Goal: Task Accomplishment & Management: Manage account settings

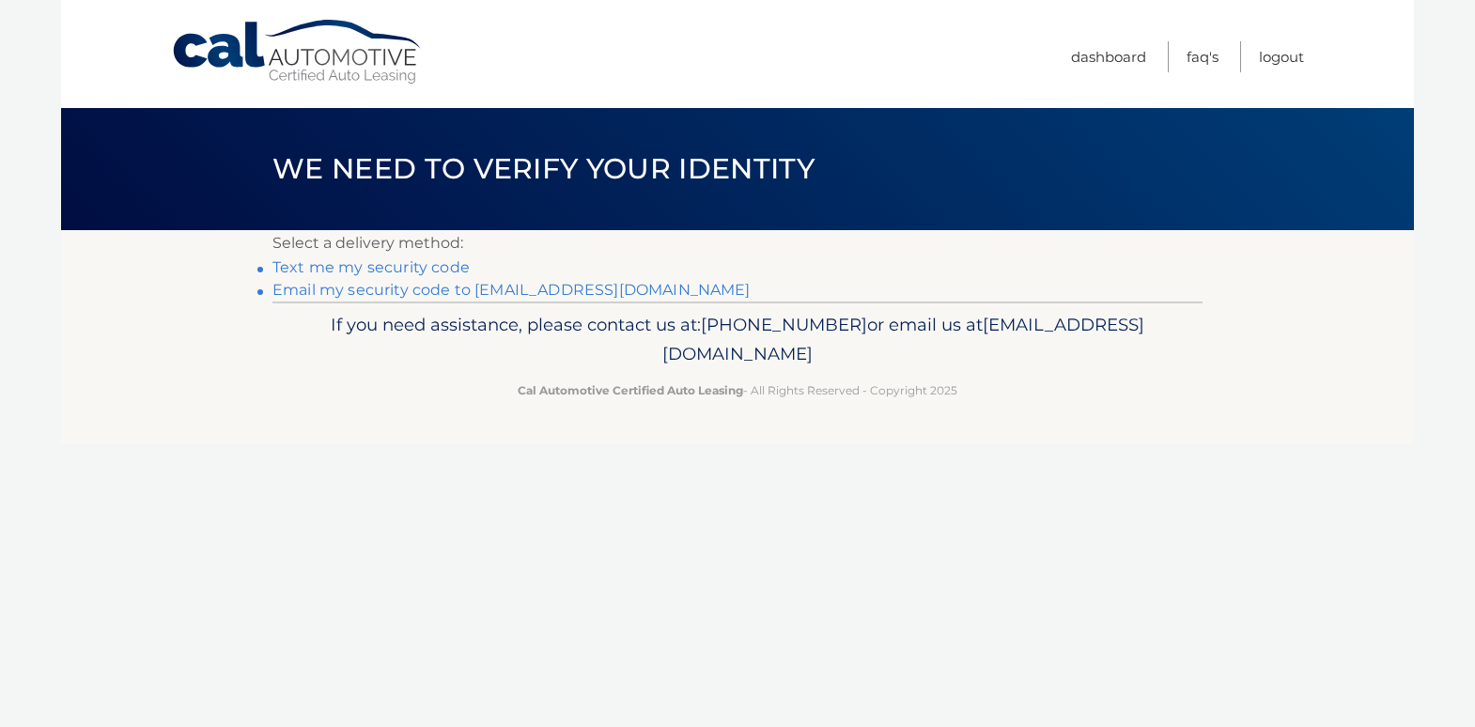
click at [413, 292] on link "Email my security code to [EMAIL_ADDRESS][DOMAIN_NAME]" at bounding box center [511, 290] width 478 height 18
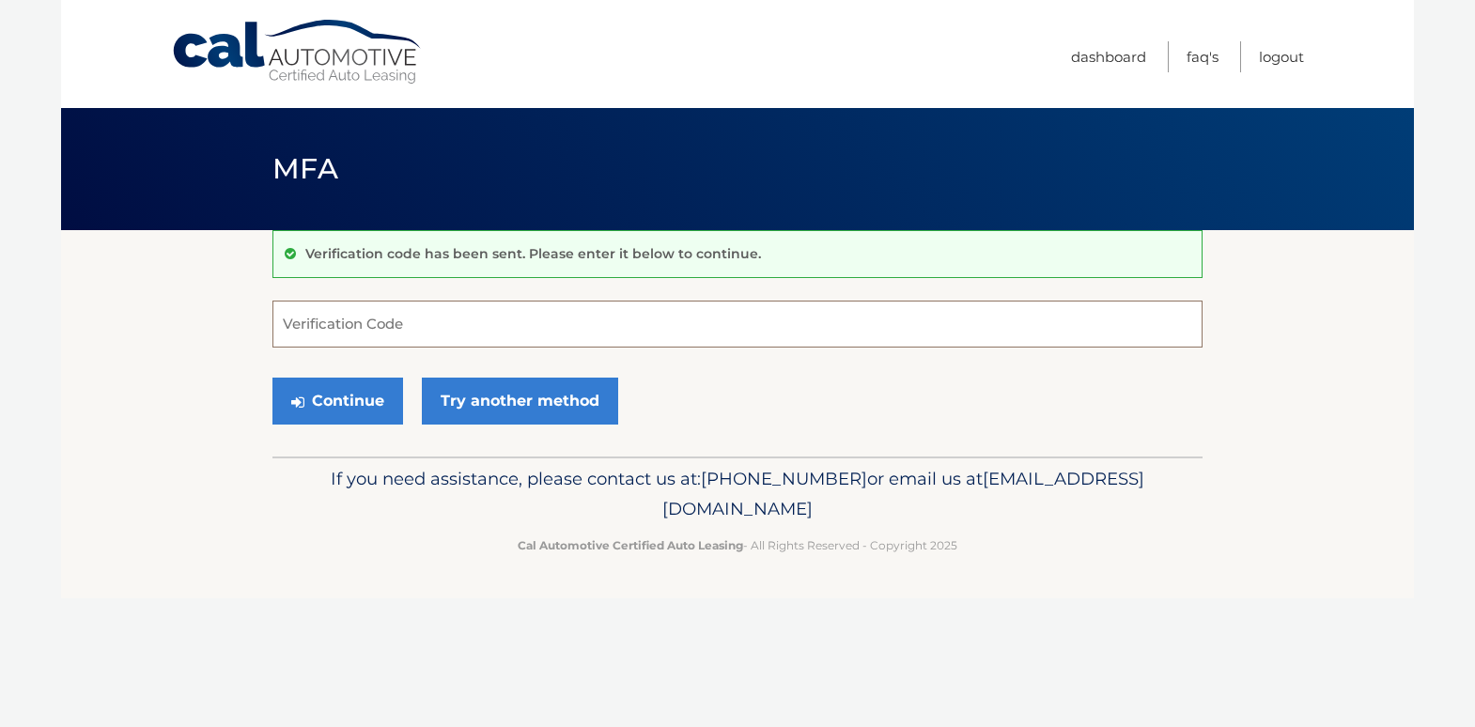
click at [473, 331] on input "Verification Code" at bounding box center [737, 324] width 930 height 47
paste input "647640"
type input "647640"
click at [378, 398] on button "Continue" at bounding box center [337, 401] width 131 height 47
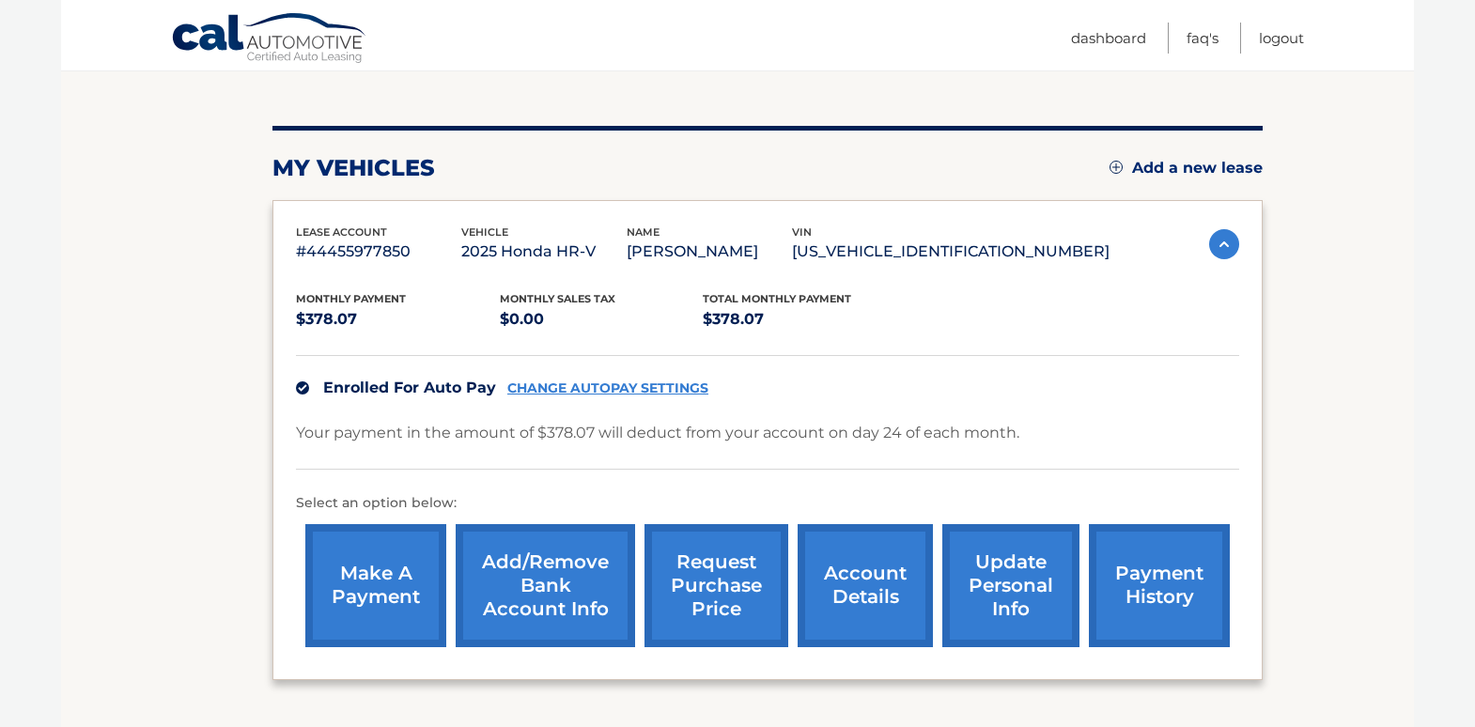
scroll to position [185, 0]
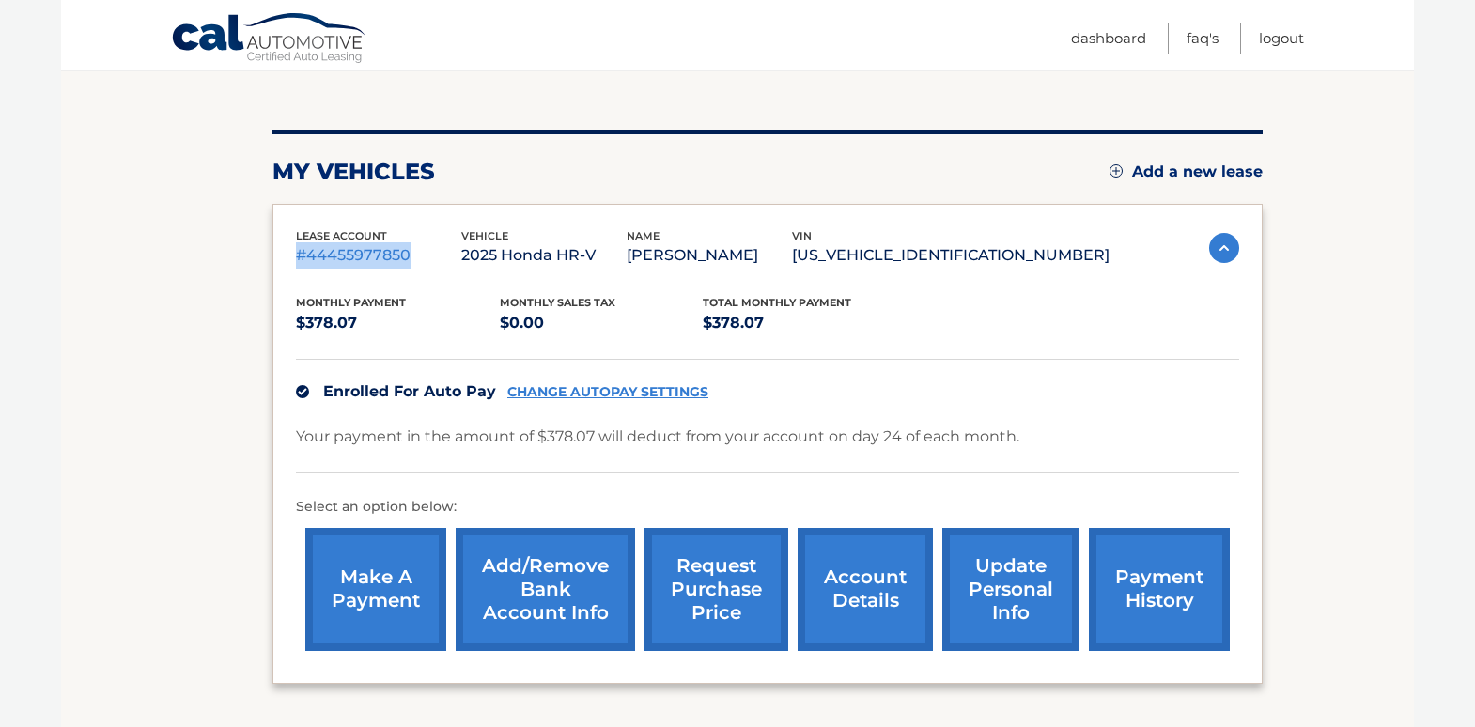
drag, startPoint x: 406, startPoint y: 253, endPoint x: 284, endPoint y: 253, distance: 122.1
click at [284, 253] on div "lease account #44455977850 vehicle 2025 Honda HR-V name BLAIR SILVERMAN vin 3CZ…" at bounding box center [767, 444] width 990 height 480
copy p "#44455977850"
